Goal: Obtain resource: Download file/media

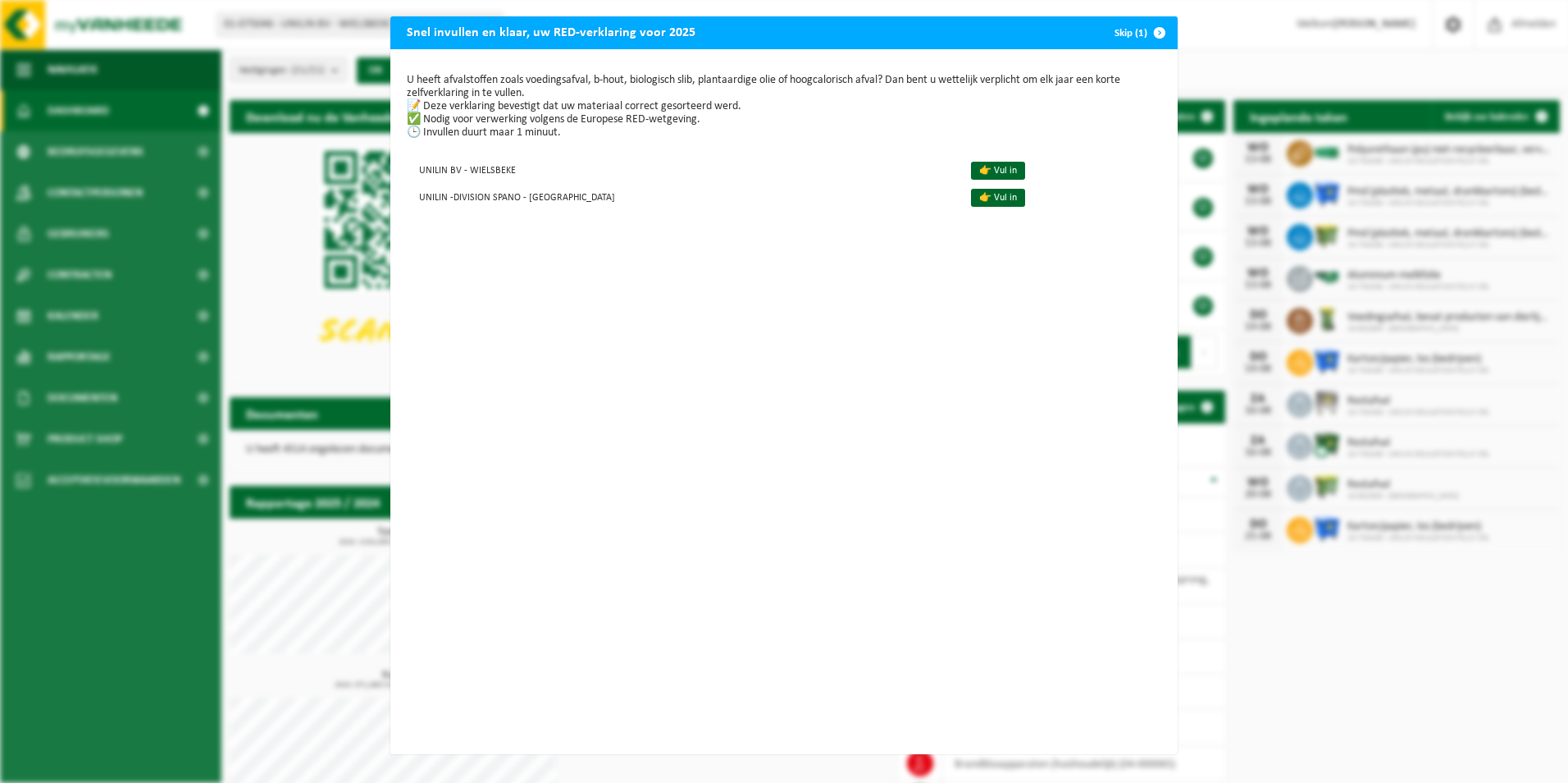
click at [1119, 41] on button "Skip (1)" at bounding box center [1138, 32] width 75 height 33
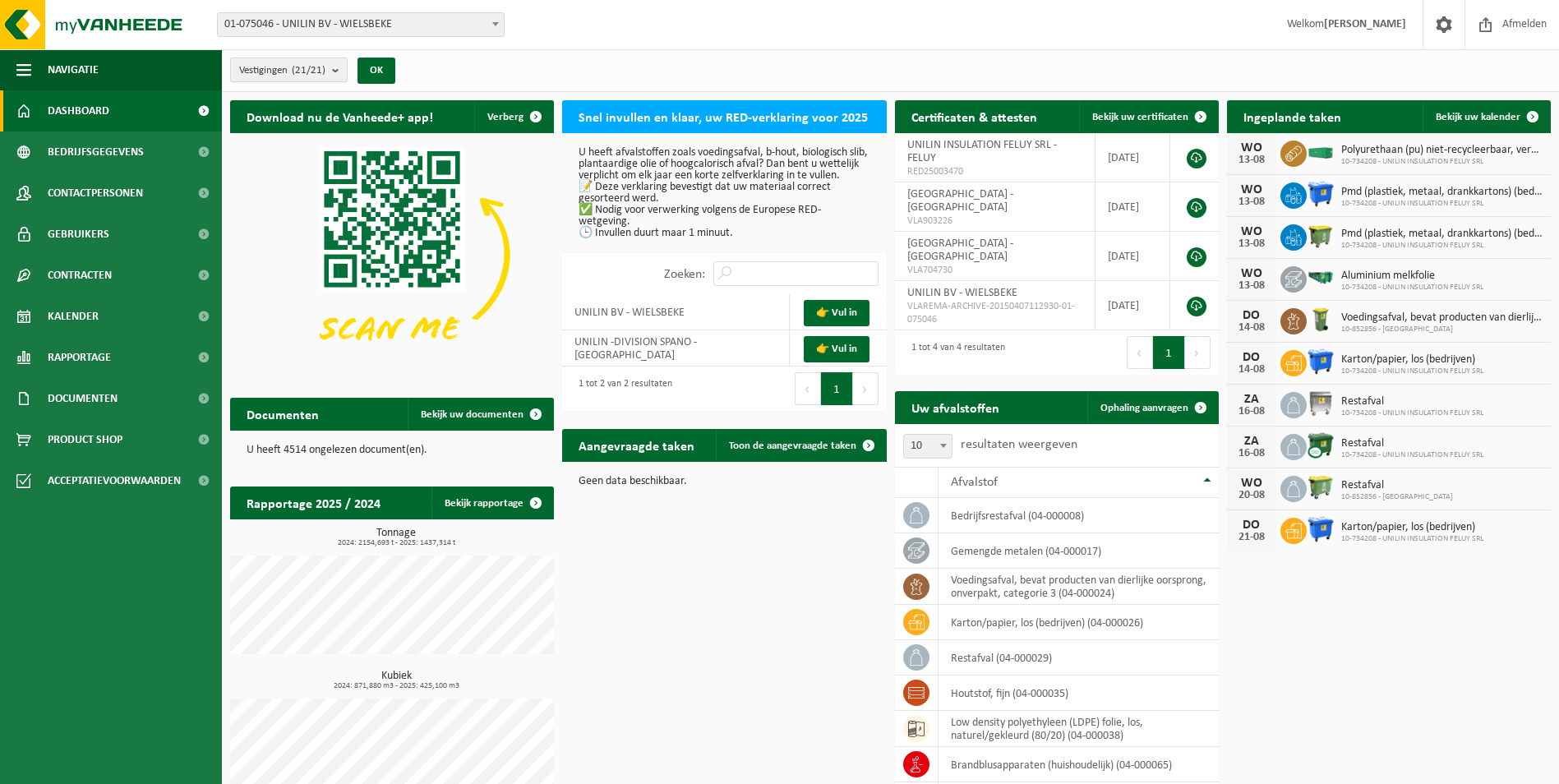
click at [325, 73] on count "(21/21)" at bounding box center [309, 70] width 34 height 11
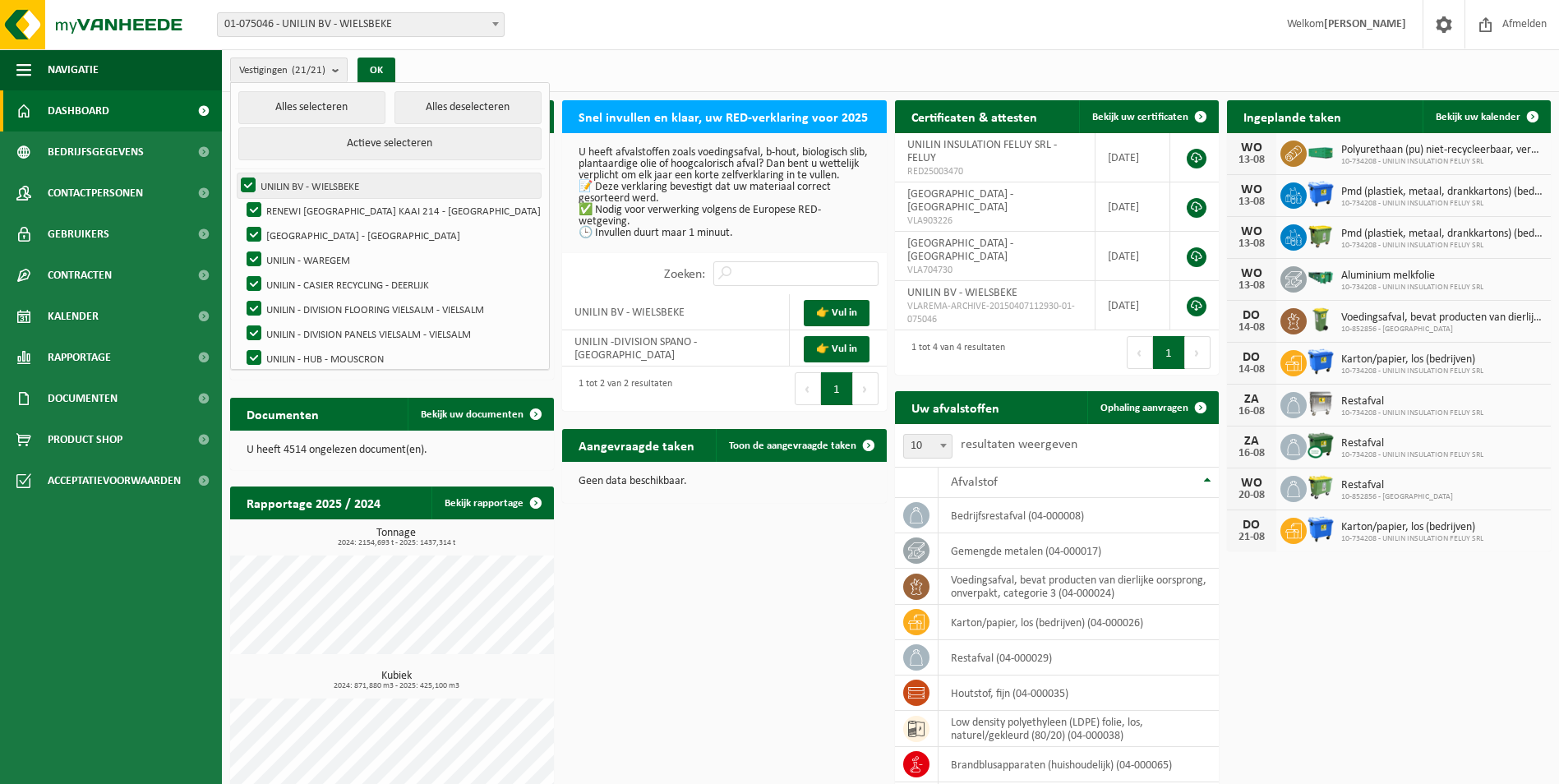
click at [319, 182] on label "UNILIN BV - WIELSBEKE" at bounding box center [389, 185] width 303 height 25
click at [235, 173] on input "UNILIN BV - WIELSBEKE" at bounding box center [234, 172] width 1 height 1
click at [319, 182] on label "UNILIN BV - WIELSBEKE" at bounding box center [389, 185] width 303 height 25
click at [235, 173] on input "UNILIN BV - WIELSBEKE" at bounding box center [234, 172] width 1 height 1
checkbox input "true"
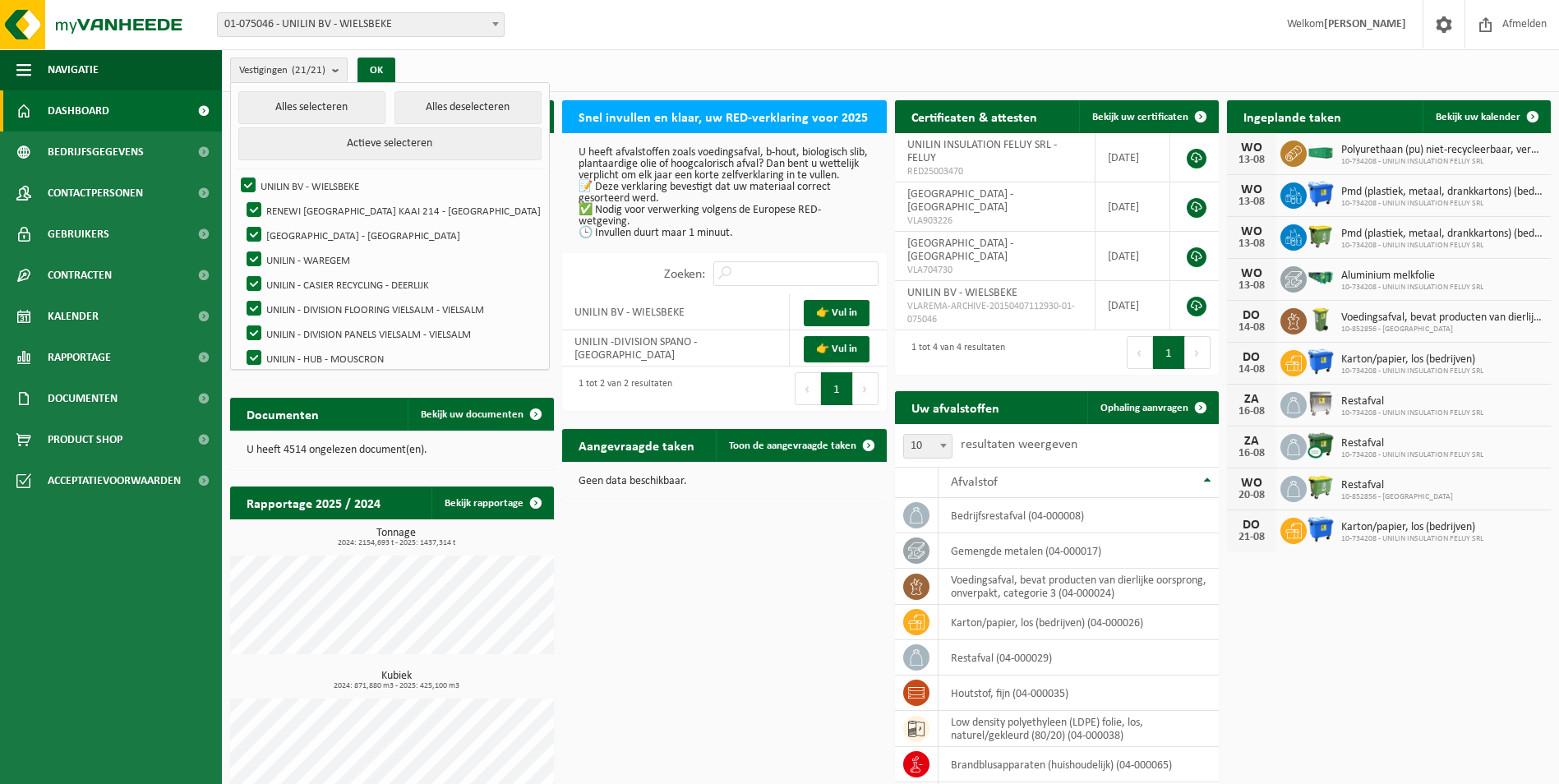
click at [467, 18] on span "01-075046 - UNILIN BV - WIELSBEKE" at bounding box center [360, 24] width 286 height 23
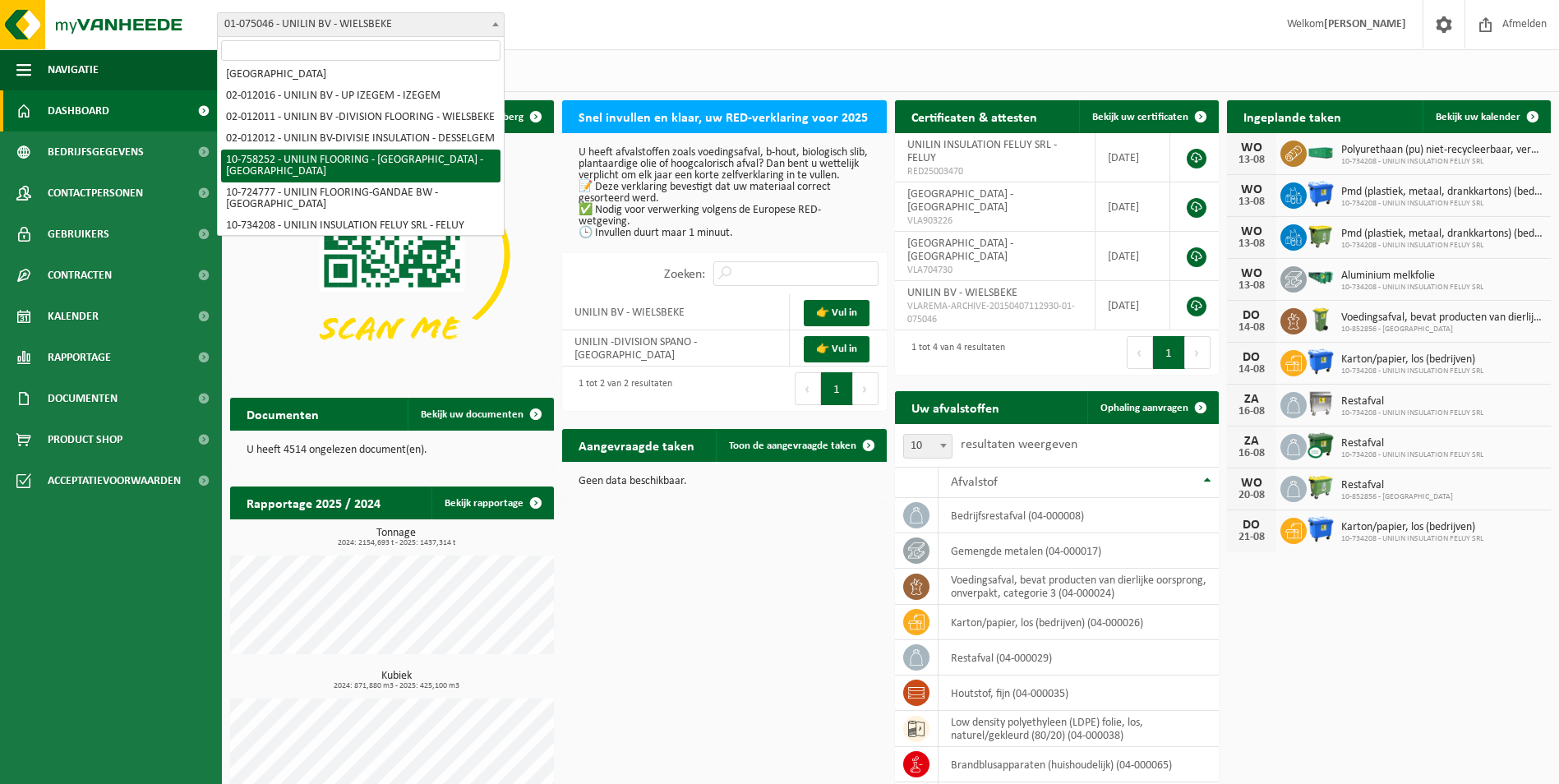
scroll to position [388, 0]
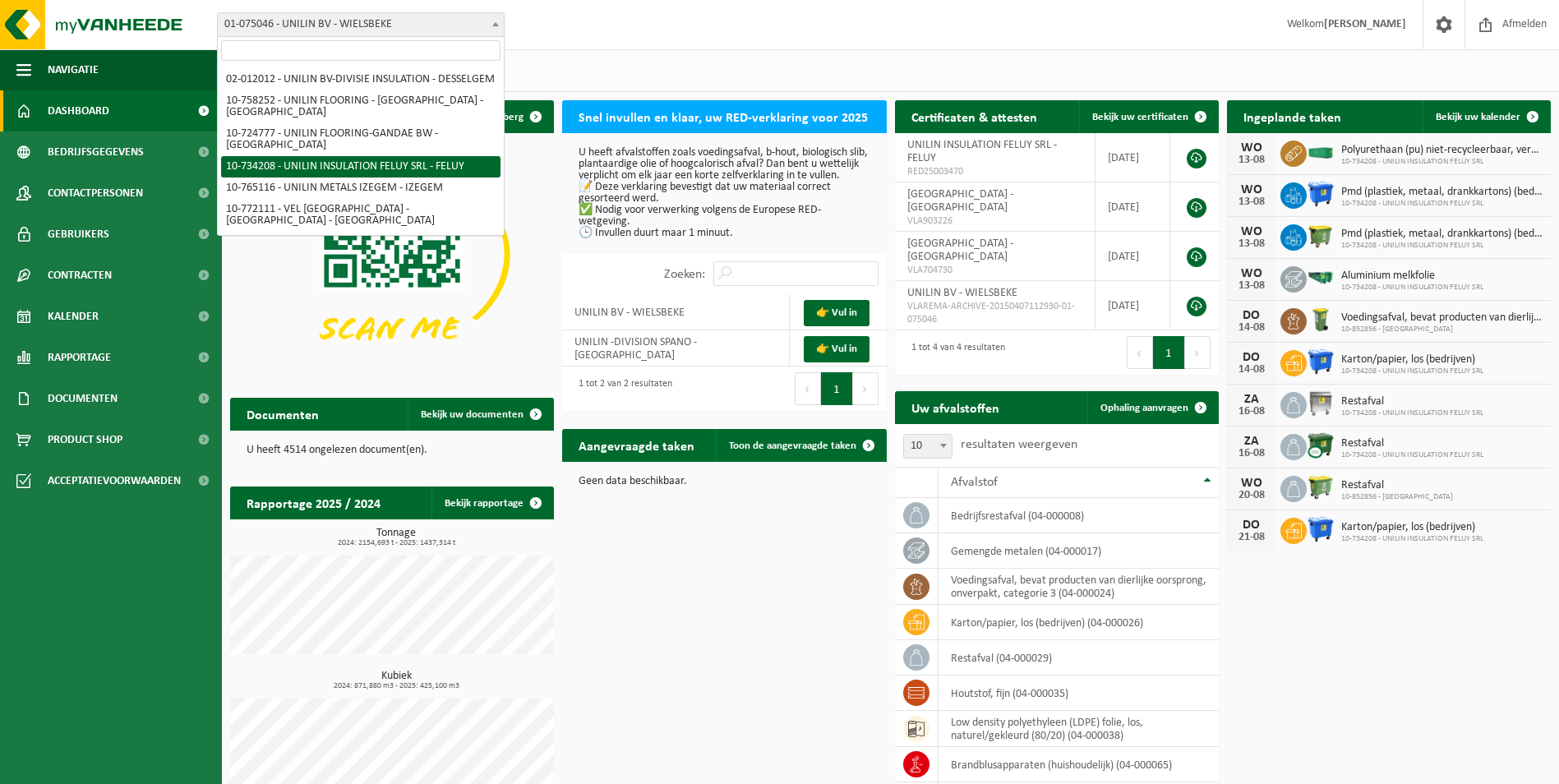
select select "3475"
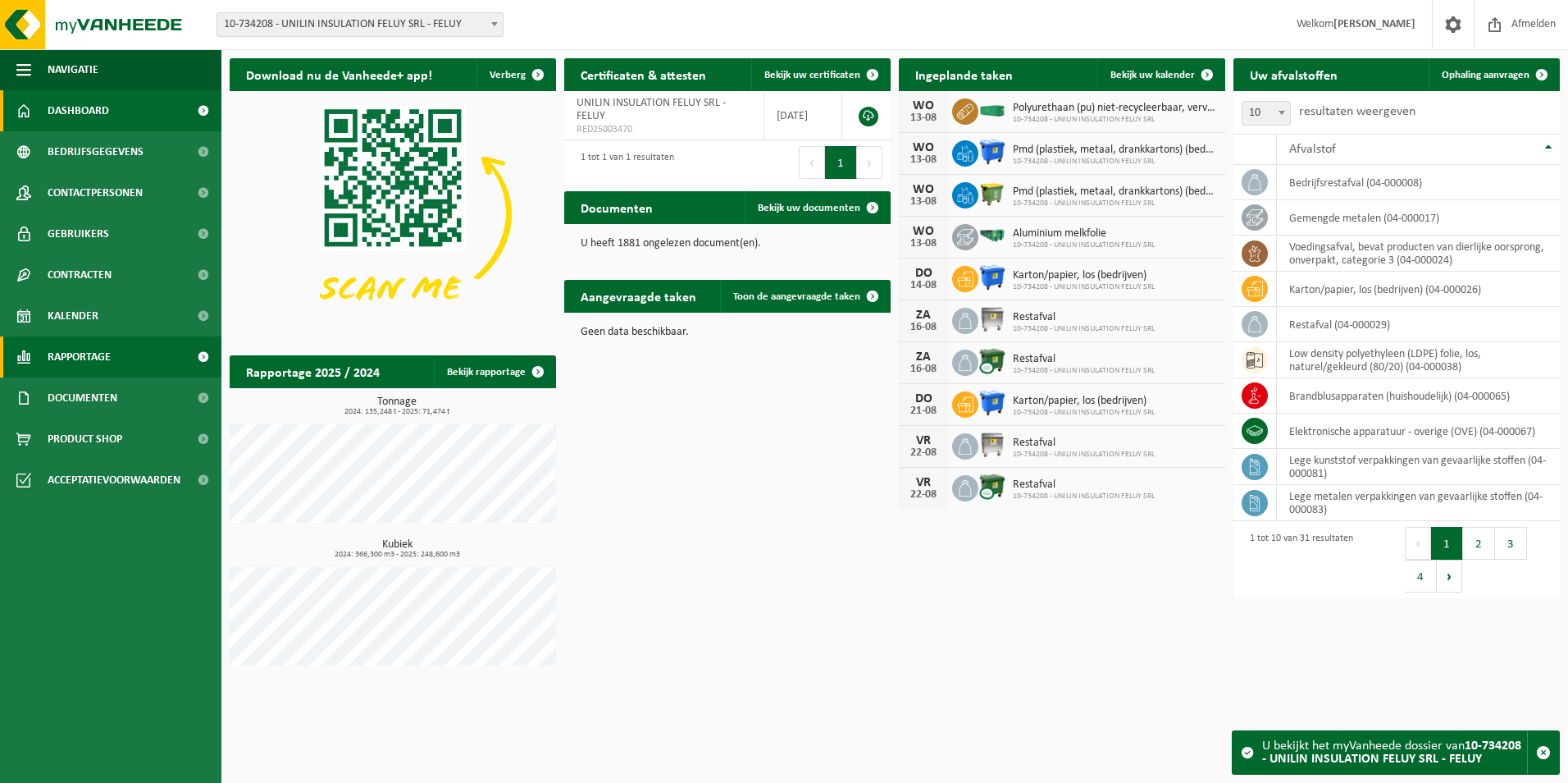
click at [138, 351] on link "Rapportage" at bounding box center [110, 356] width 222 height 41
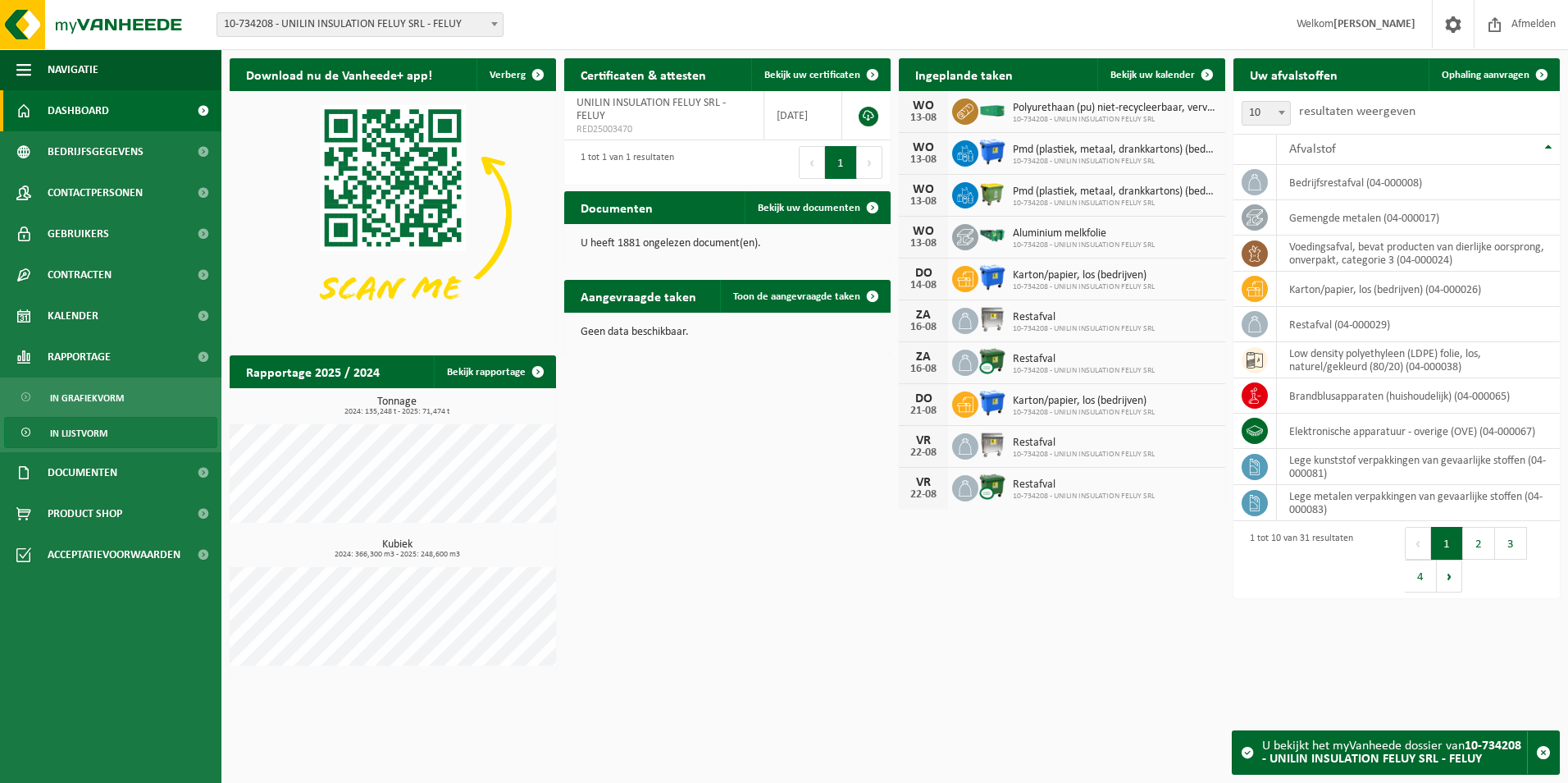
click at [132, 423] on link "In lijstvorm" at bounding box center [110, 432] width 213 height 31
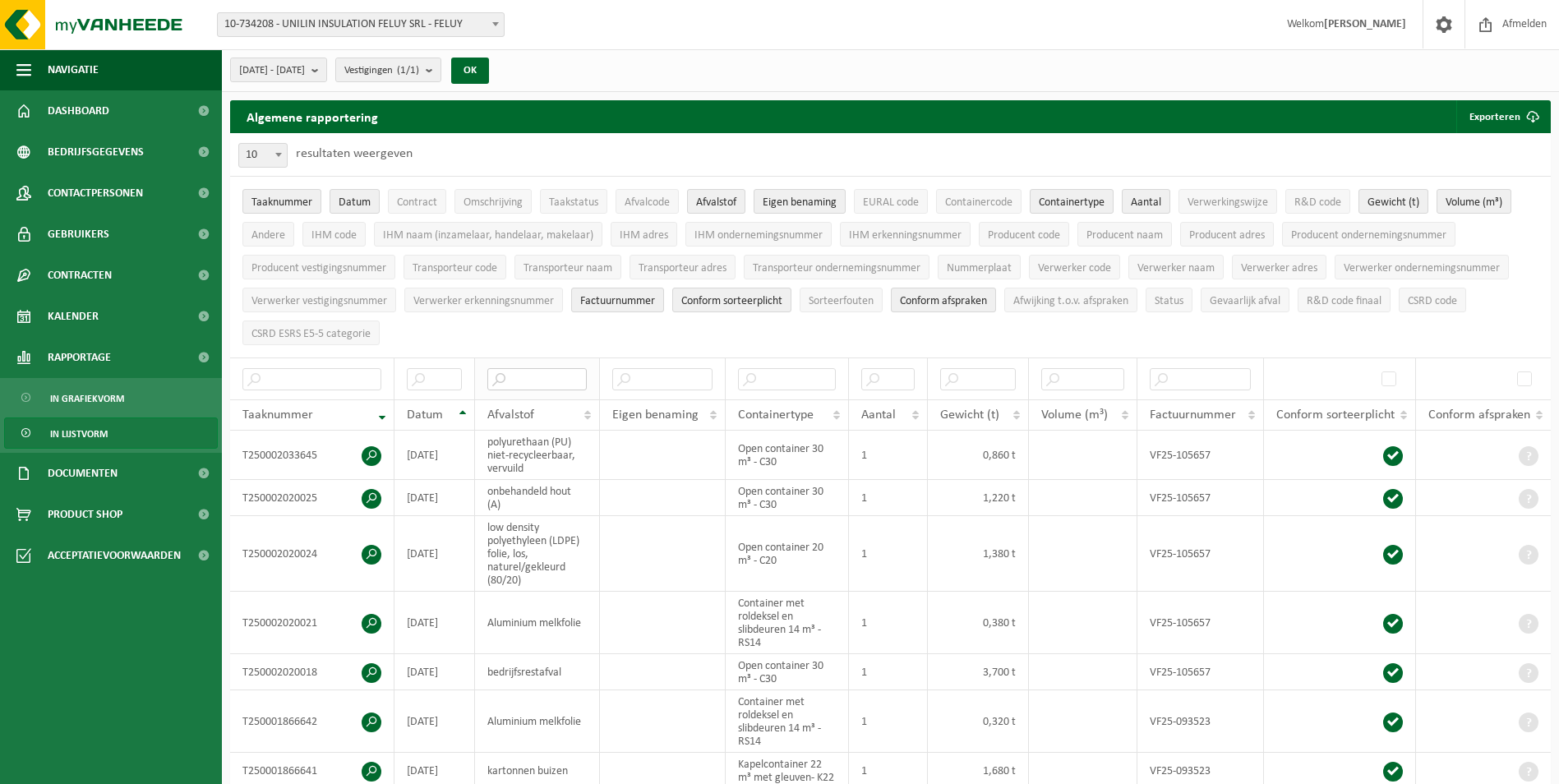
click at [534, 369] on input "text" at bounding box center [537, 379] width 100 height 22
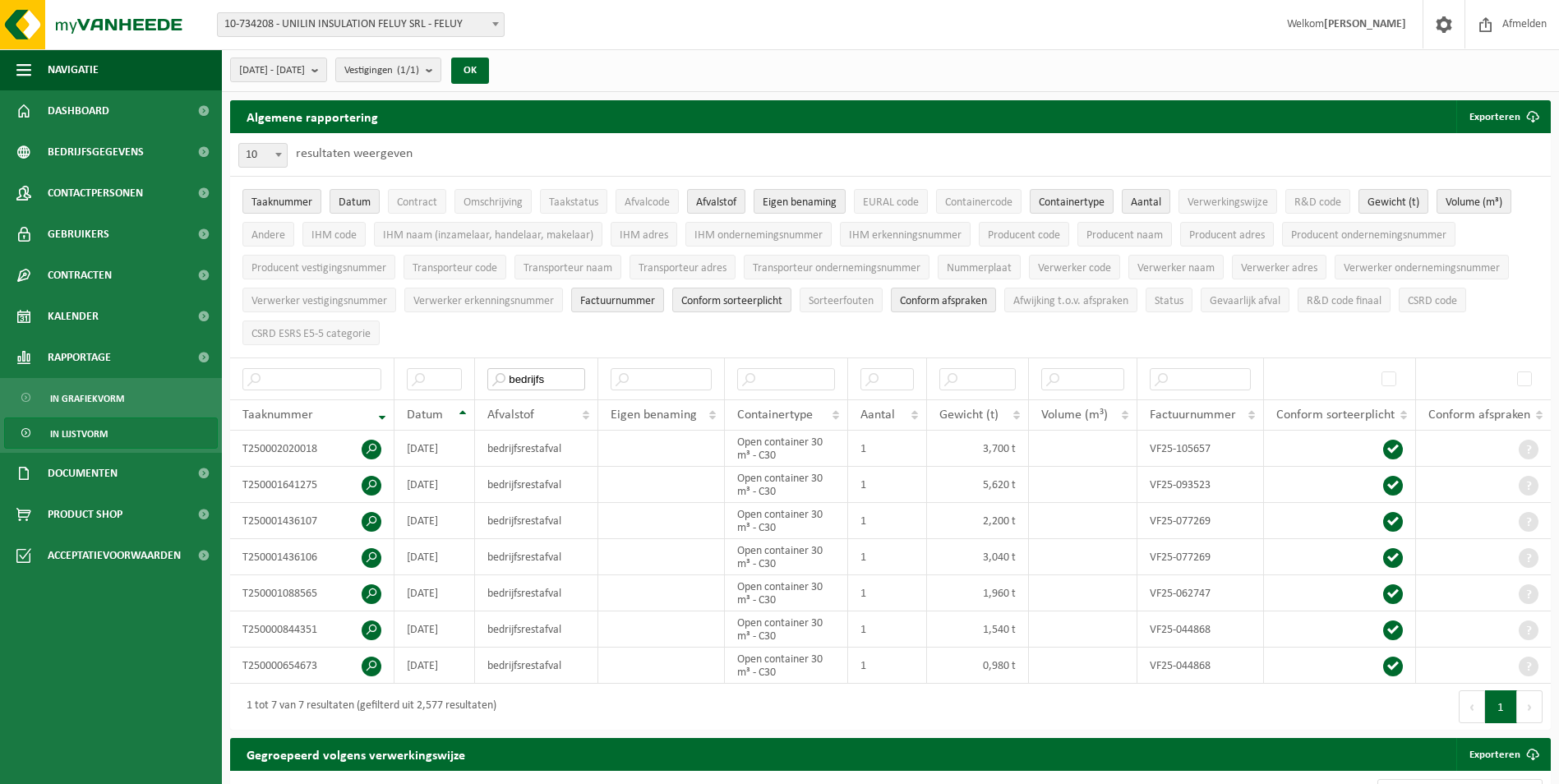
type input "bedrijfs"
click at [1173, 440] on td "VF25-105657" at bounding box center [1200, 448] width 127 height 36
drag, startPoint x: 1173, startPoint y: 440, endPoint x: 1177, endPoint y: 494, distance: 54.1
click at [1177, 494] on td "VF25-093523" at bounding box center [1200, 484] width 127 height 36
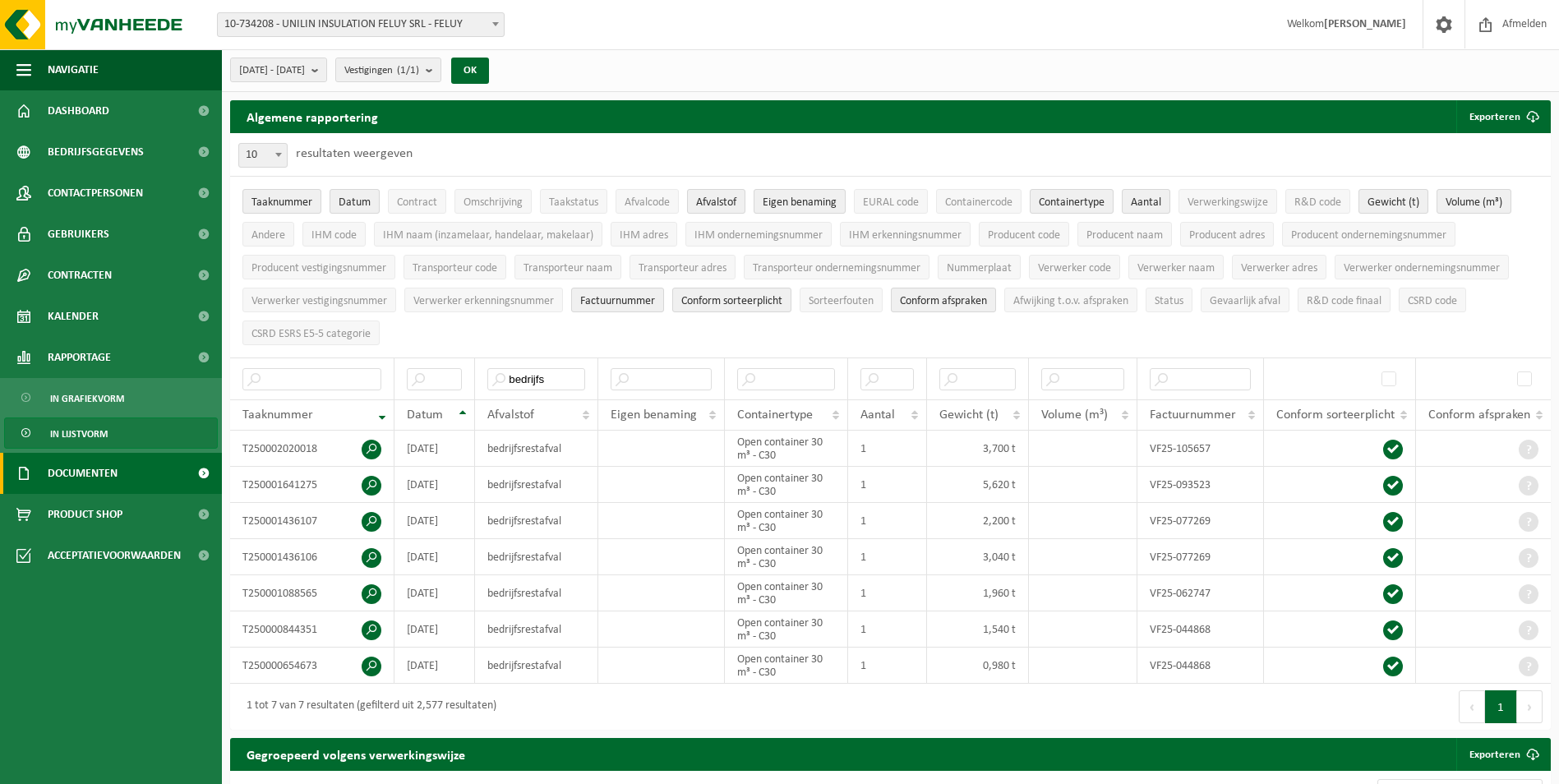
click at [112, 475] on span "Documenten" at bounding box center [83, 472] width 70 height 41
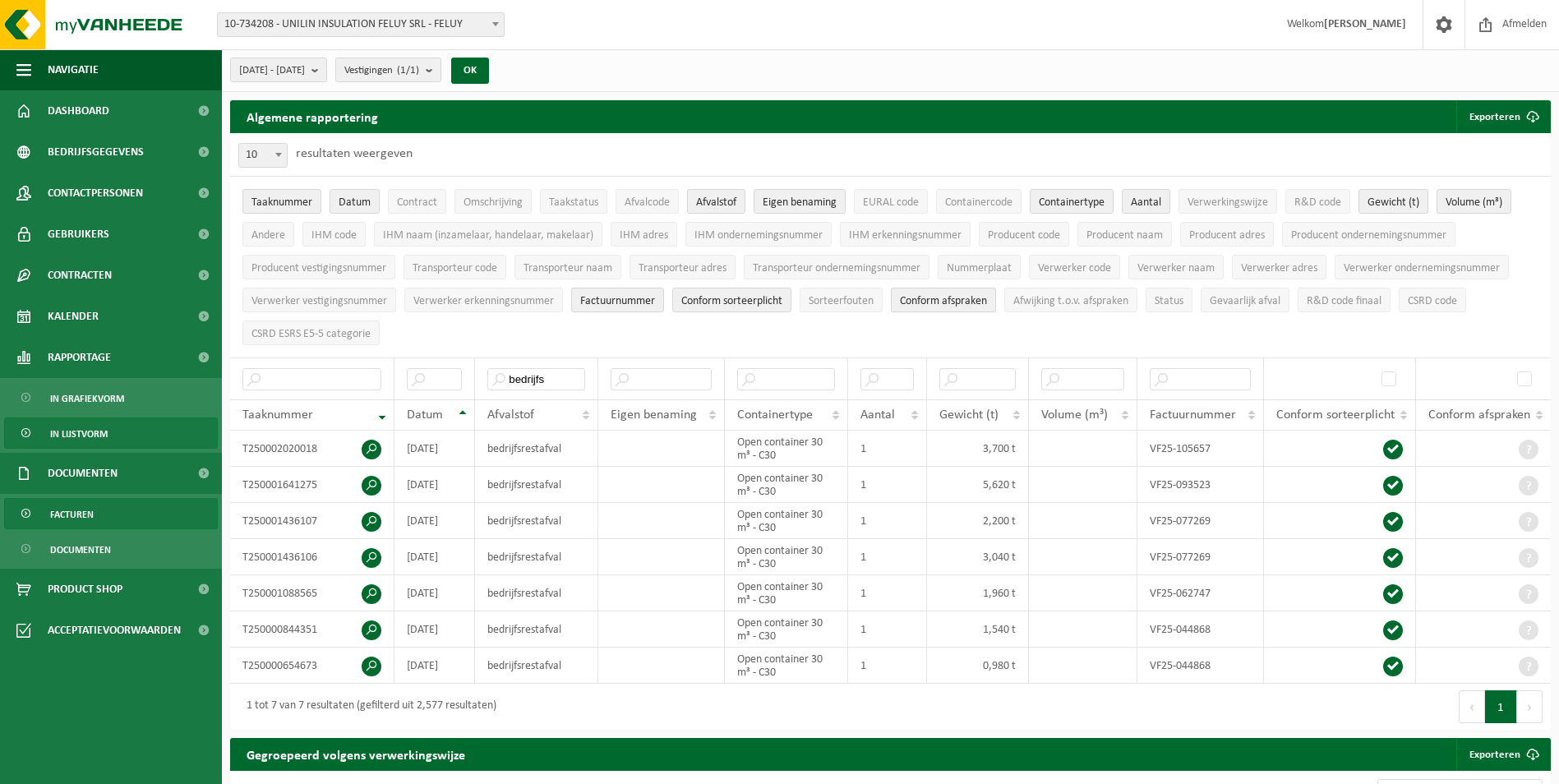
click at [112, 512] on link "Facturen" at bounding box center [111, 513] width 213 height 31
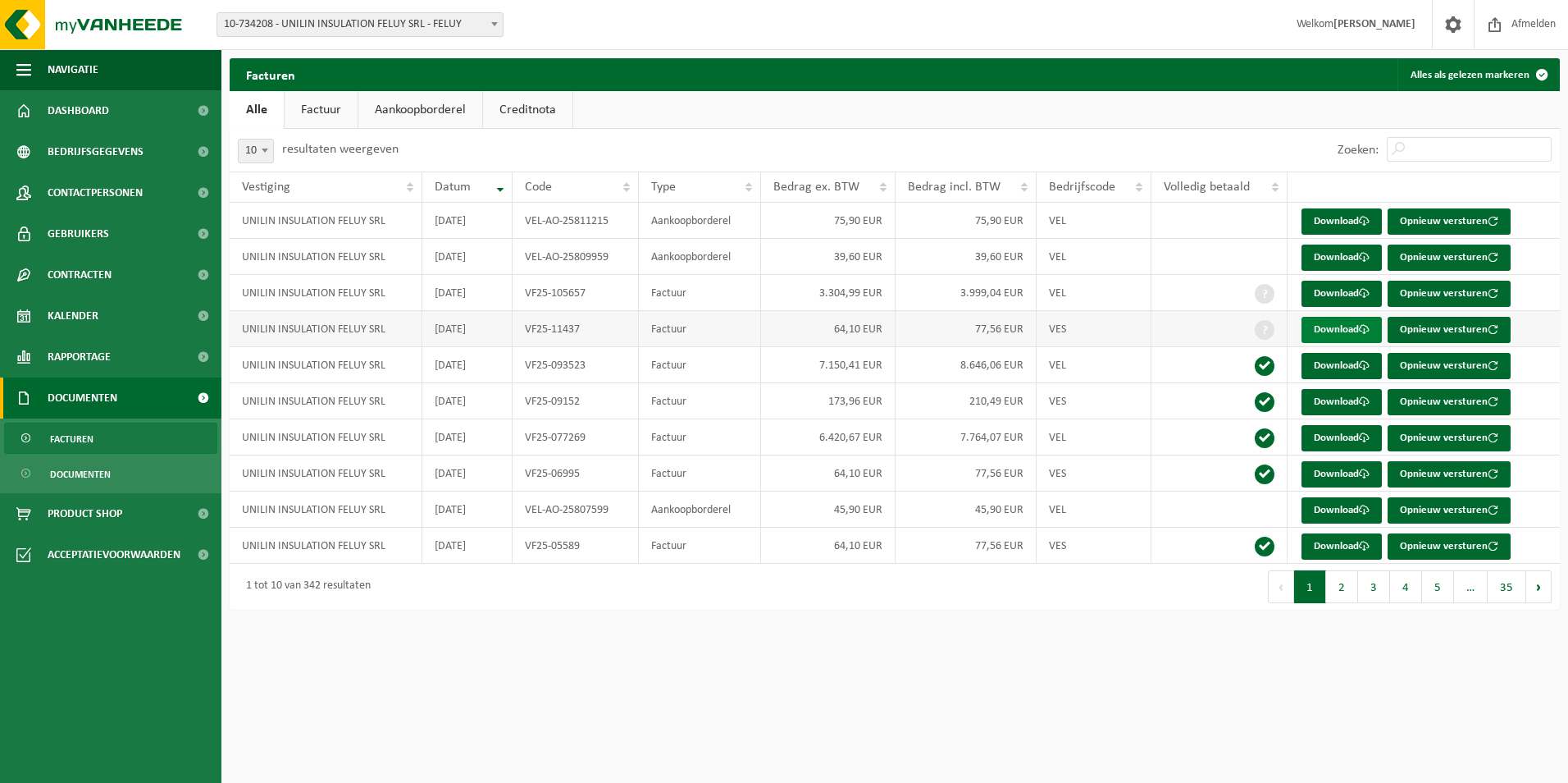
click at [1327, 334] on link "Download" at bounding box center [1341, 329] width 81 height 26
click at [1341, 288] on link "Download" at bounding box center [1341, 294] width 81 height 26
click at [82, 358] on span "Rapportage" at bounding box center [79, 356] width 63 height 41
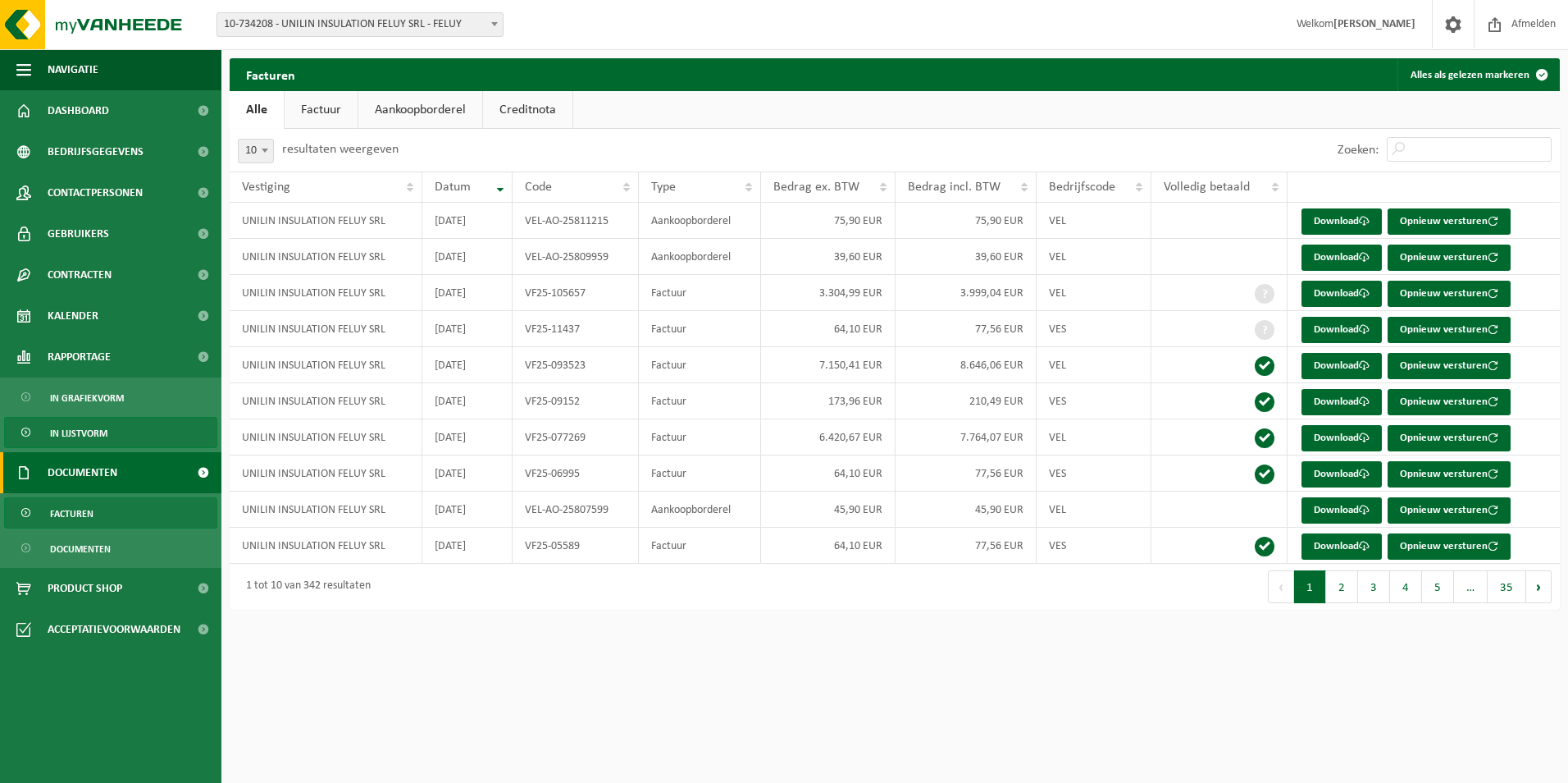
click at [105, 437] on span "In lijstvorm" at bounding box center [79, 433] width 58 height 31
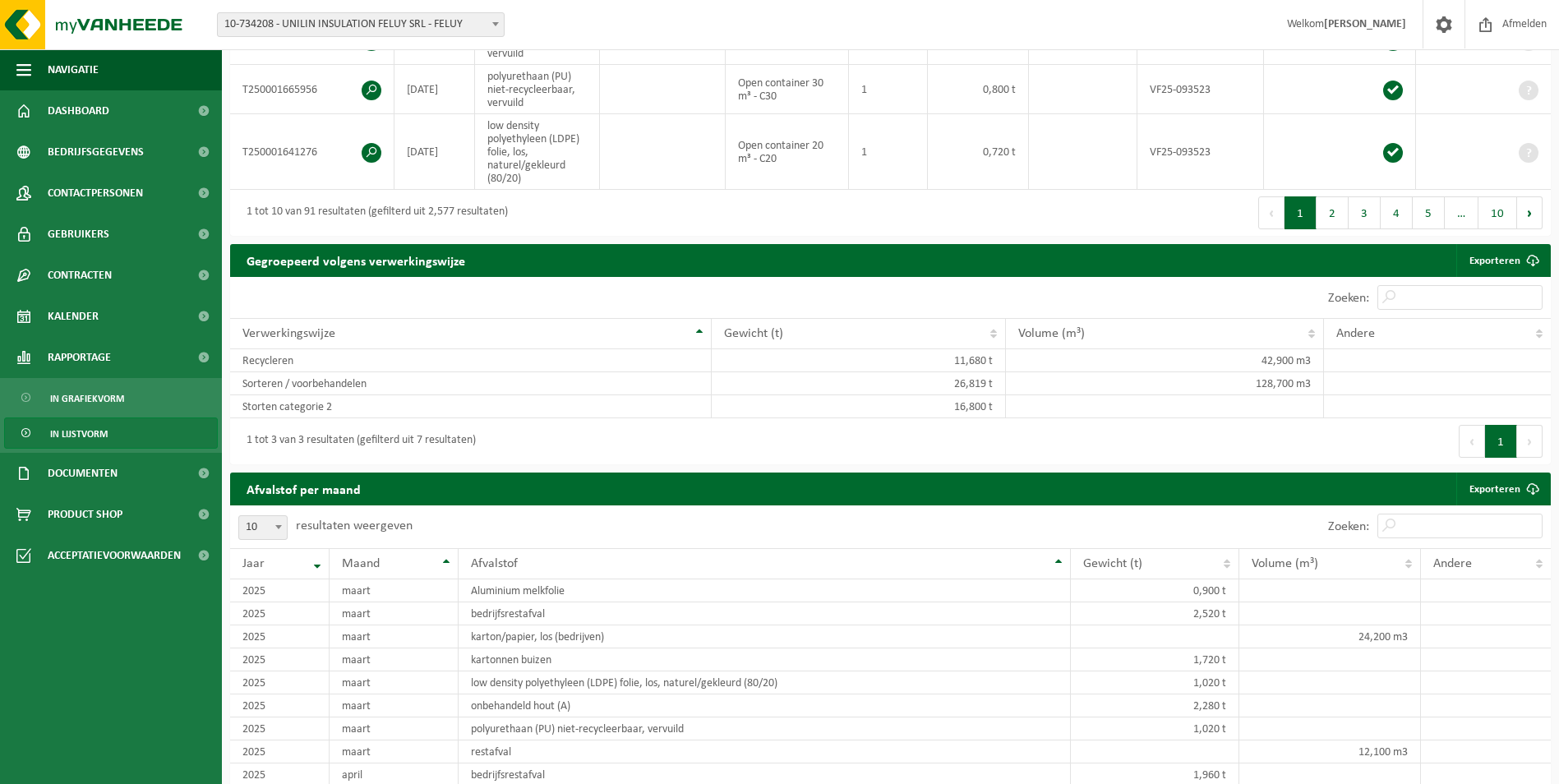
scroll to position [690, 0]
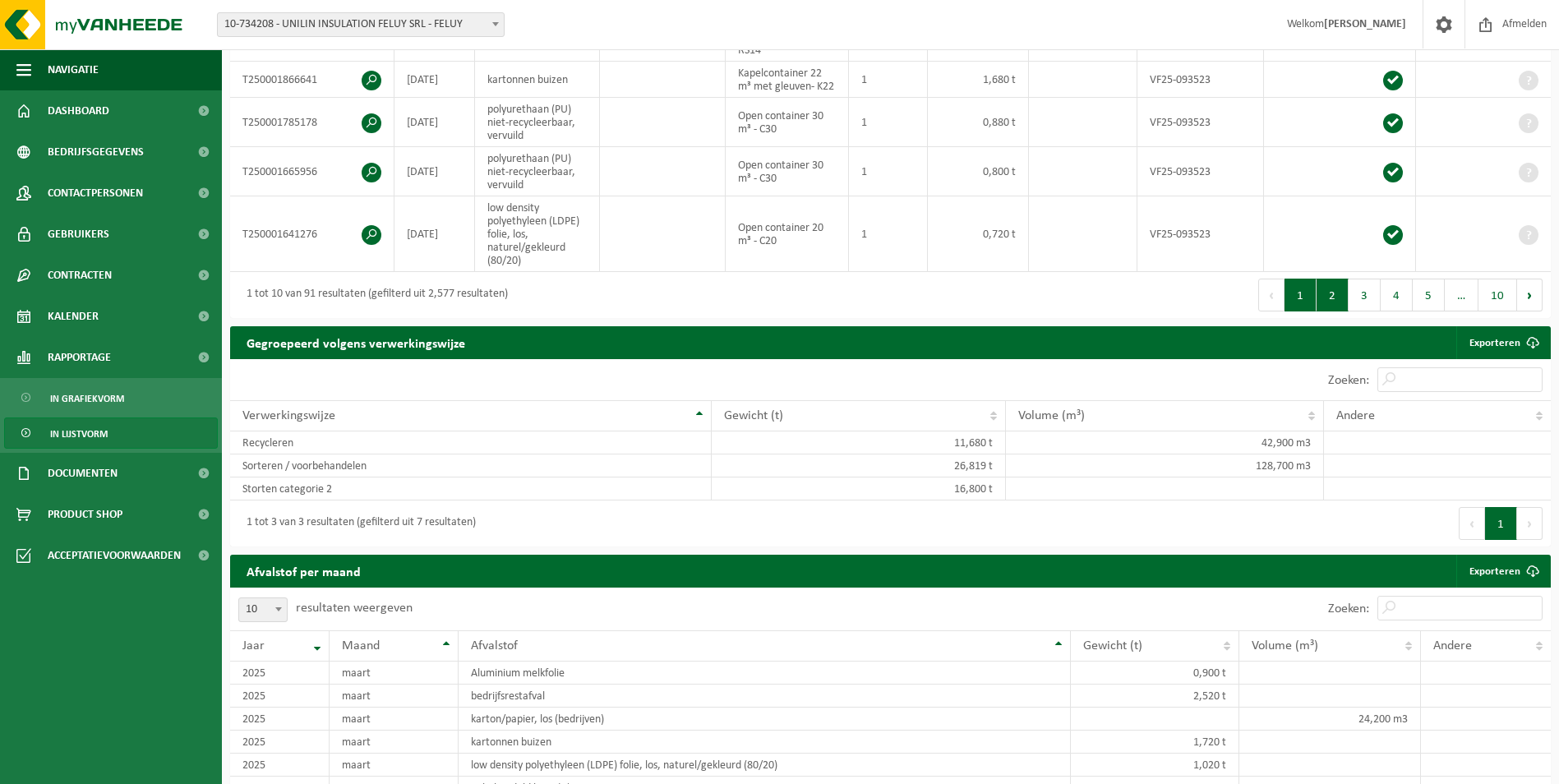
click at [1327, 290] on button "2" at bounding box center [1333, 294] width 32 height 33
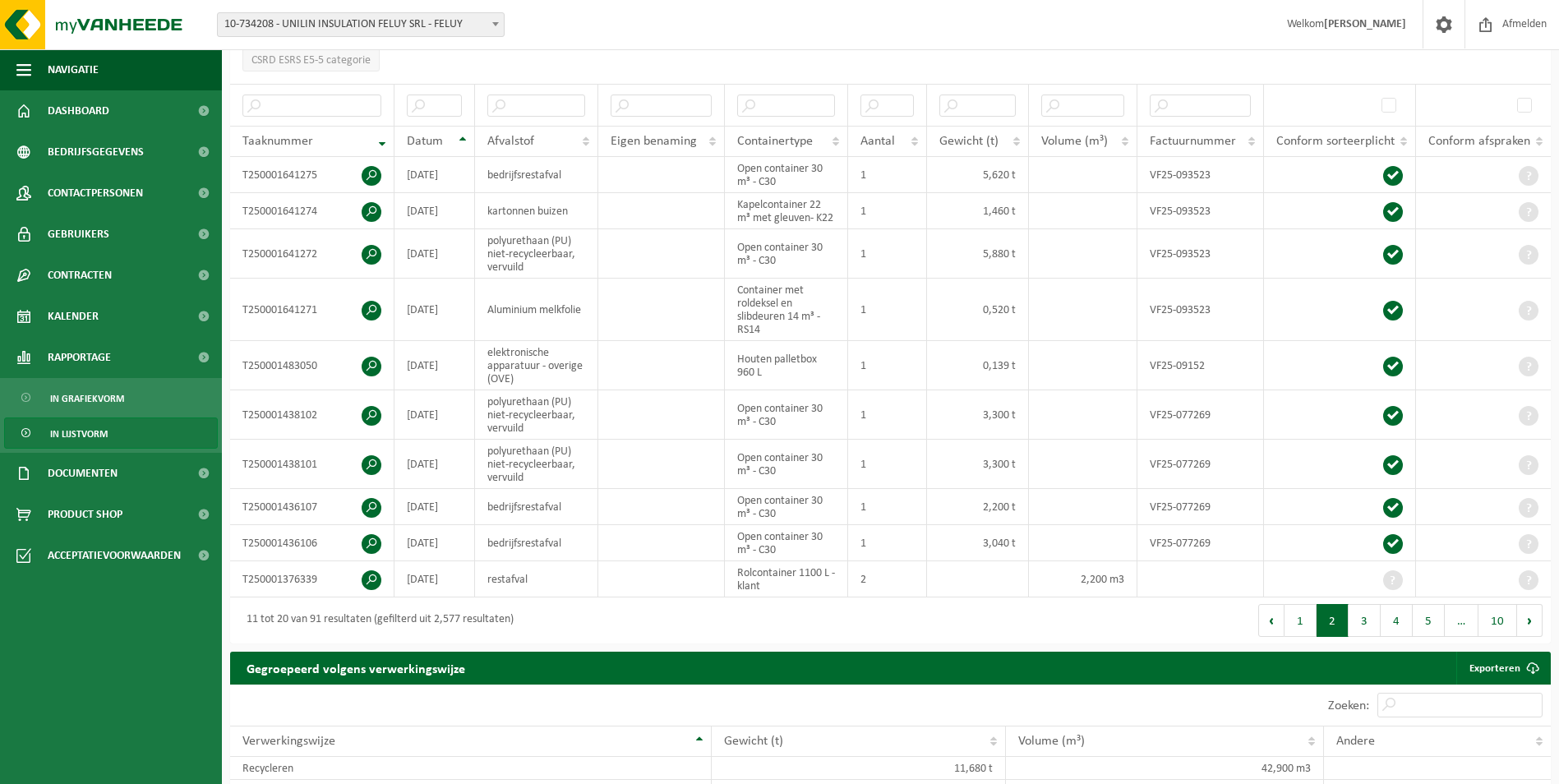
scroll to position [234, 0]
